Goal: Information Seeking & Learning: Understand process/instructions

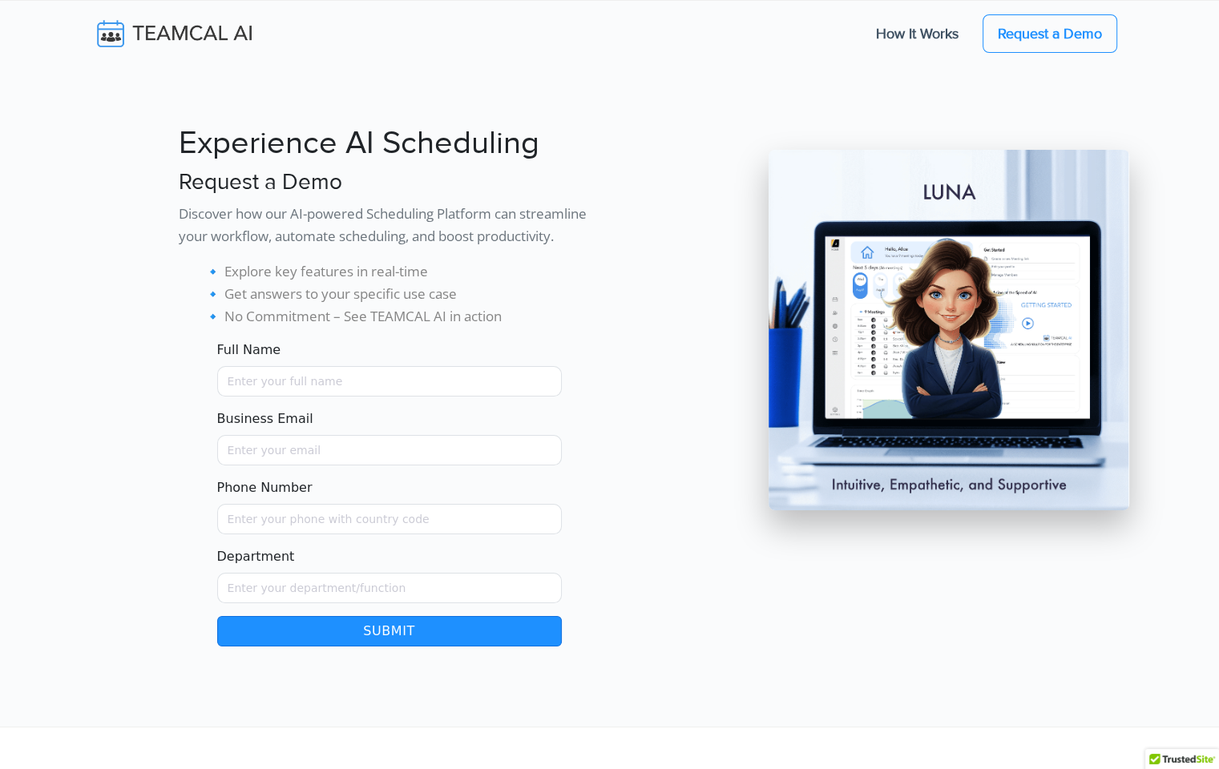
click at [867, 37] on nav "How It Works Request a Demo" at bounding box center [609, 33] width 1219 height 67
drag, startPoint x: 1036, startPoint y: 559, endPoint x: 1028, endPoint y: 550, distance: 12.5
click at [867, 570] on div at bounding box center [918, 378] width 441 height 535
click at [744, 49] on nav "How It Works Request a Demo" at bounding box center [610, 33] width 1038 height 54
click at [867, 9] on nav "How It Works Request a Demo" at bounding box center [609, 33] width 1219 height 67
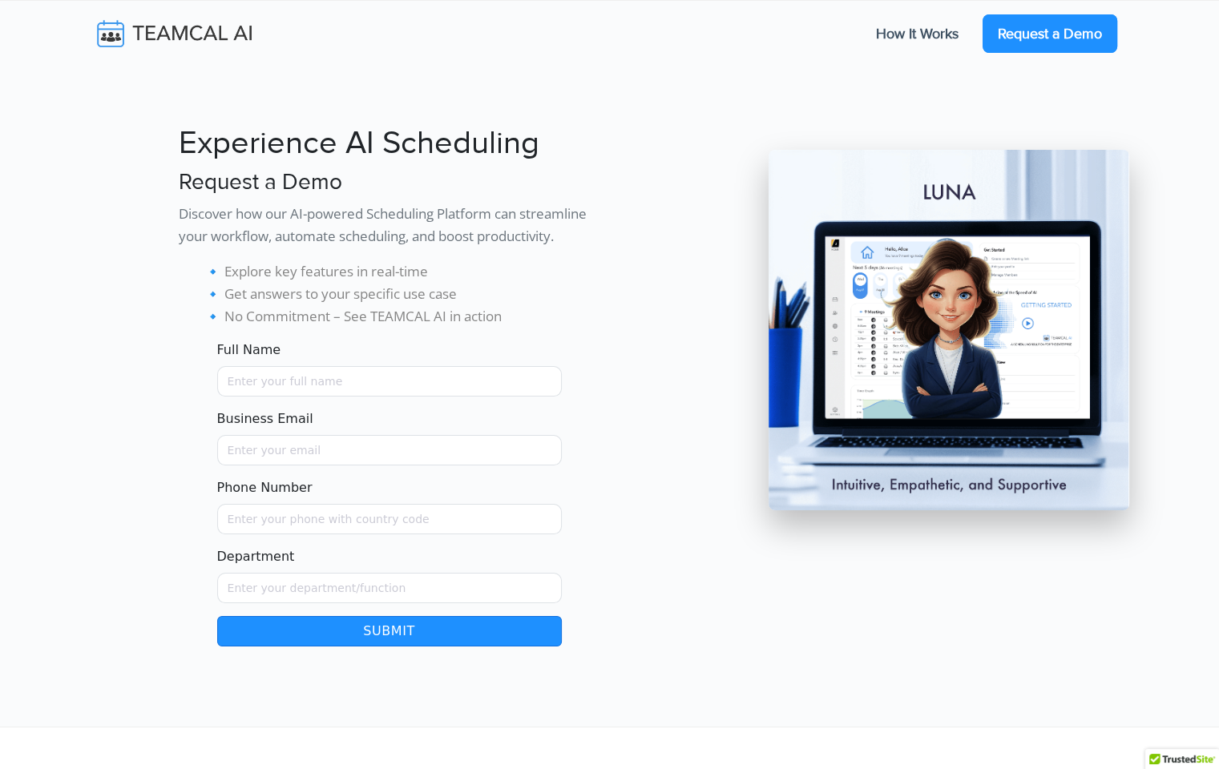
click at [867, 27] on link "Request a Demo" at bounding box center [1049, 33] width 135 height 38
click at [867, 32] on link "How It Works" at bounding box center [917, 34] width 115 height 34
click at [867, 30] on link "How It Works" at bounding box center [917, 34] width 115 height 34
click at [867, 29] on link "Request a Demo" at bounding box center [1049, 33] width 135 height 38
click at [867, 6] on nav "How It Works Request a Demo" at bounding box center [609, 33] width 1219 height 67
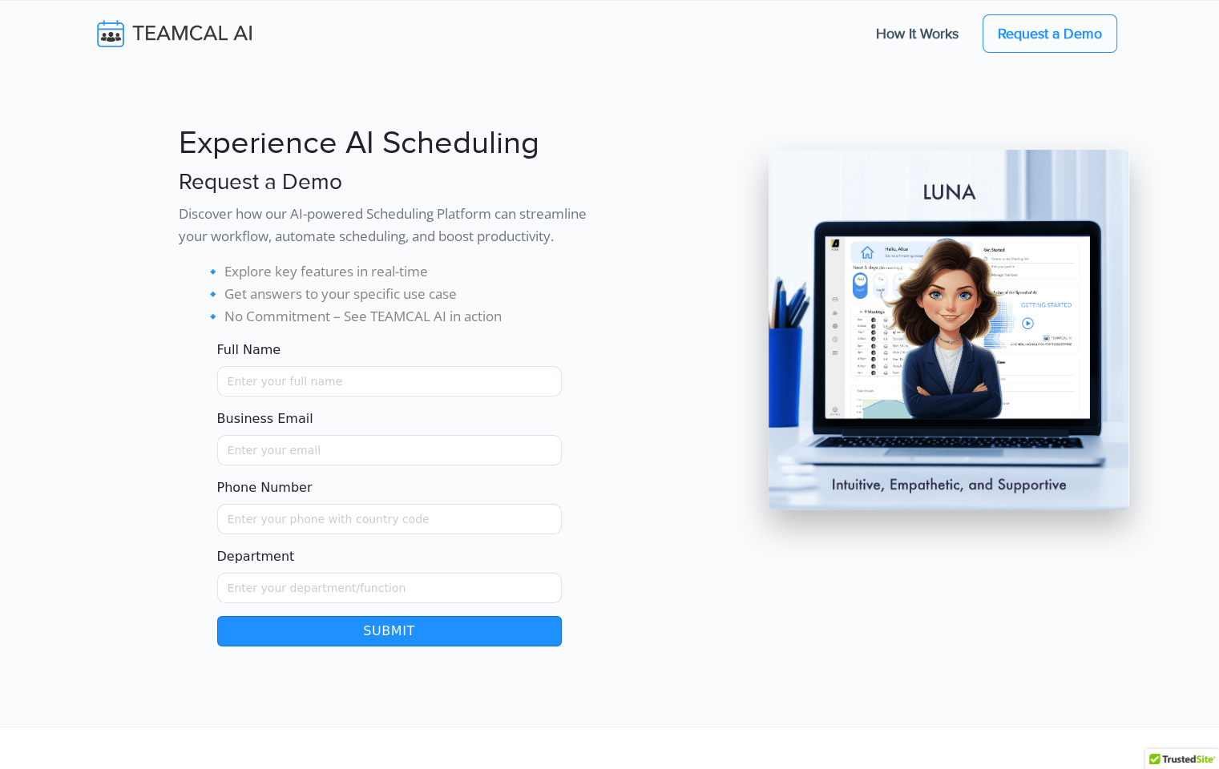
click at [867, 619] on div at bounding box center [918, 378] width 441 height 535
drag, startPoint x: 695, startPoint y: 644, endPoint x: 697, endPoint y: 724, distance: 79.3
click at [695, 644] on div at bounding box center [654, 378] width 88 height 535
